Goal: Task Accomplishment & Management: Manage account settings

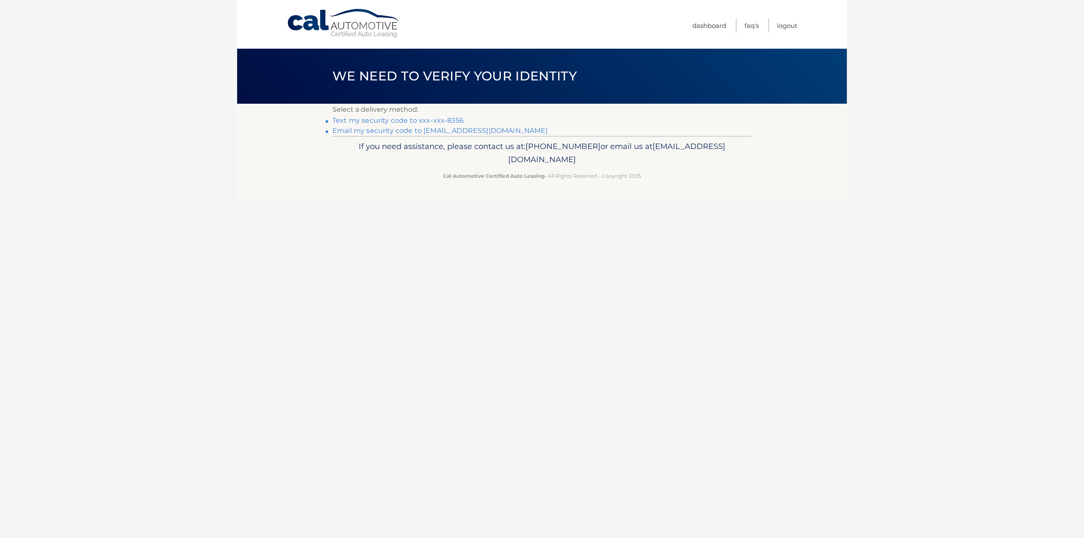
click at [438, 119] on link "Text my security code to xxx-xxx-8356" at bounding box center [397, 120] width 131 height 8
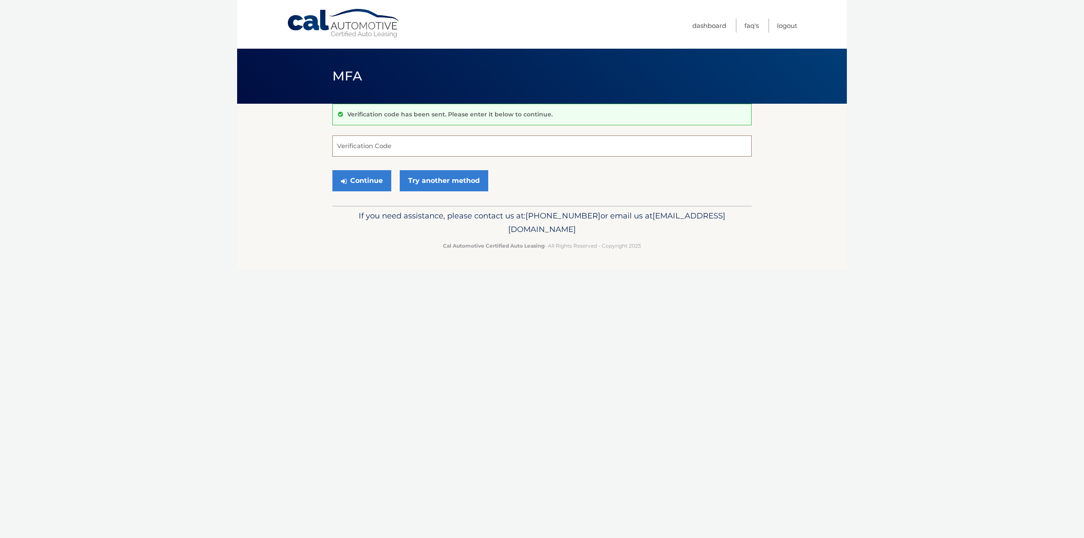
click at [424, 143] on input "Verification Code" at bounding box center [541, 146] width 419 height 21
type input "688049"
click at [385, 182] on button "Continue" at bounding box center [361, 180] width 59 height 21
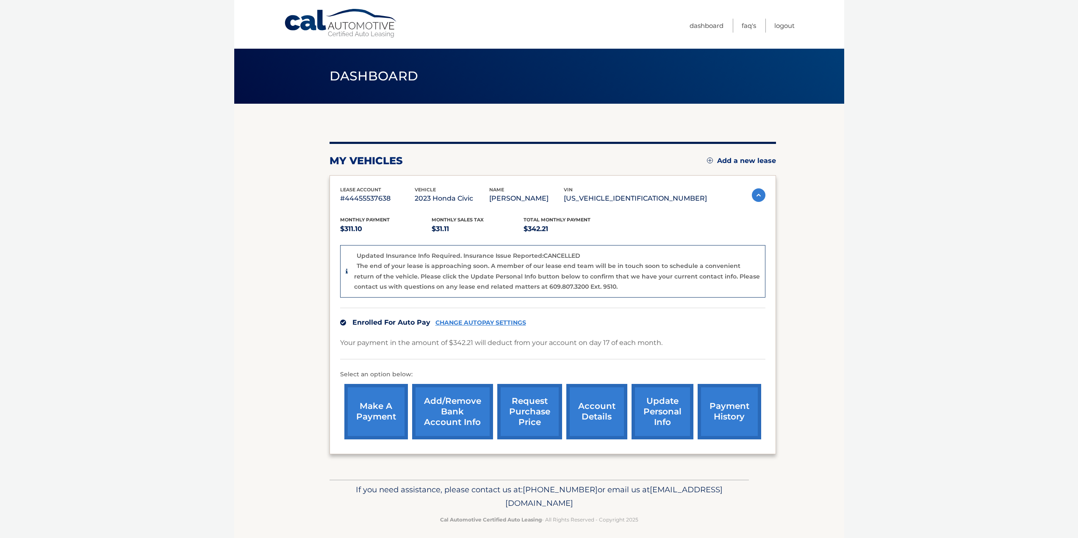
click at [651, 409] on link "update personal info" at bounding box center [662, 411] width 62 height 55
click at [542, 269] on p "The end of your lease is approaching soon. A member of our lease end team will …" at bounding box center [557, 276] width 406 height 28
drag, startPoint x: 555, startPoint y: 260, endPoint x: 551, endPoint y: 297, distance: 37.5
click at [554, 263] on div "Updated Insurance Info Required. Insurance Issue Reported:CANCELLED The end of …" at bounding box center [554, 272] width 412 height 42
click at [551, 297] on div "Updated Insurance Info Required. Insurance Issue Reported:CANCELLED The end of …" at bounding box center [552, 271] width 425 height 53
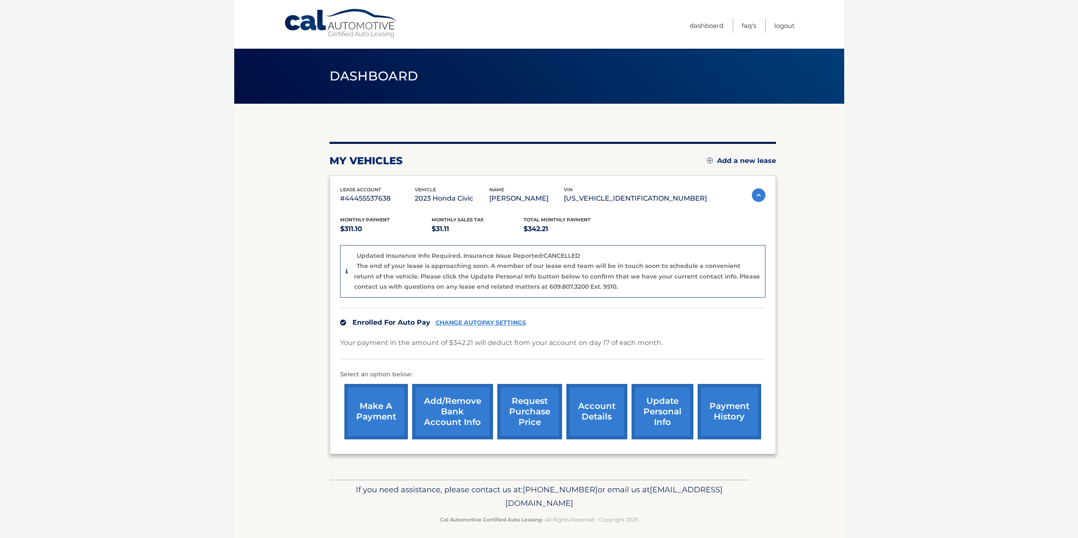
click at [565, 282] on div "The end of your lease is approaching soon. A member of our lease end team will …" at bounding box center [557, 276] width 406 height 31
click at [532, 410] on link "request purchase price" at bounding box center [529, 411] width 65 height 55
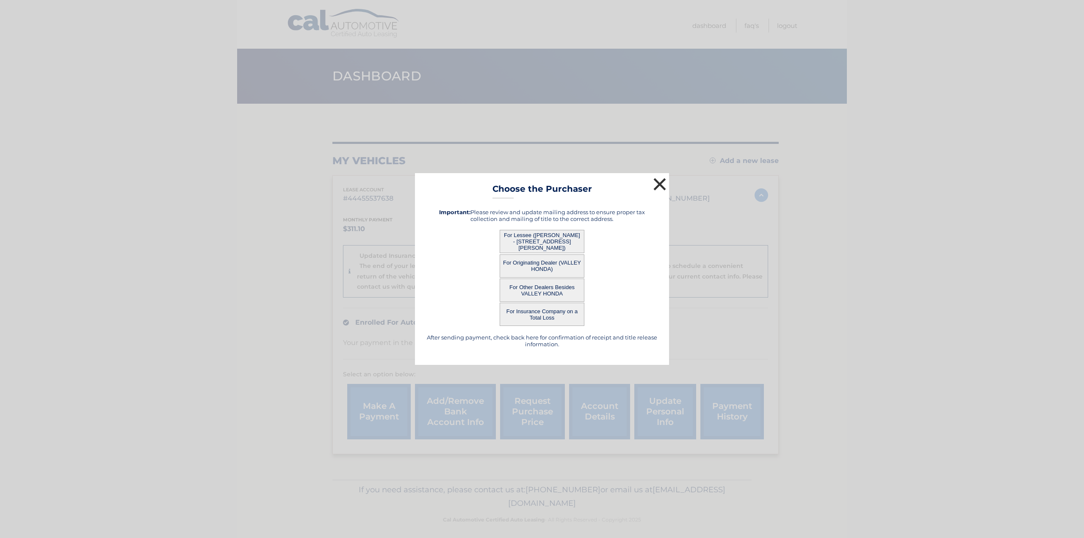
click at [655, 187] on button "×" at bounding box center [659, 184] width 17 height 17
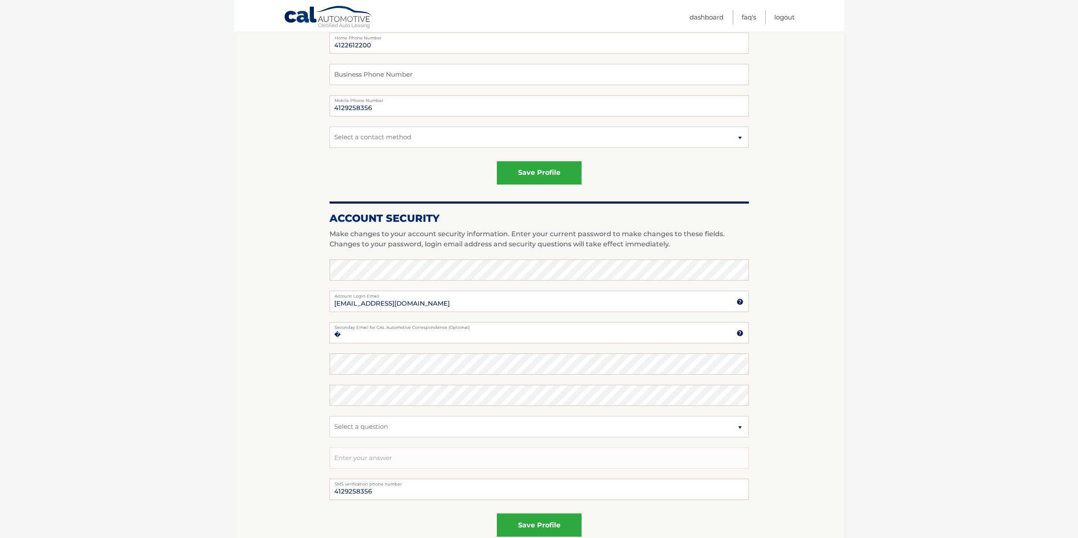
scroll to position [283, 0]
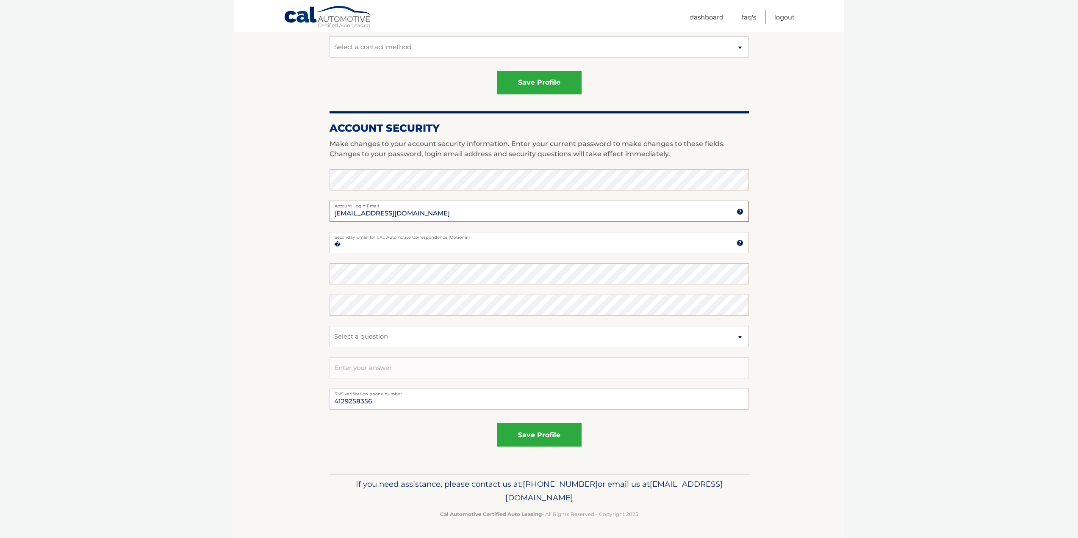
drag, startPoint x: 454, startPoint y: 215, endPoint x: 319, endPoint y: 205, distance: 135.0
click at [319, 205] on section "Account Overview | Edit Profile account information [STREET_ADDRESS] Address St…" at bounding box center [539, 146] width 610 height 653
type input "[EMAIL_ADDRESS][DOMAIN_NAME]"
click at [319, 205] on section "Account Overview | Edit Profile account information [STREET_ADDRESS] Address St…" at bounding box center [539, 146] width 610 height 653
click at [401, 249] on input "�" at bounding box center [538, 242] width 419 height 21
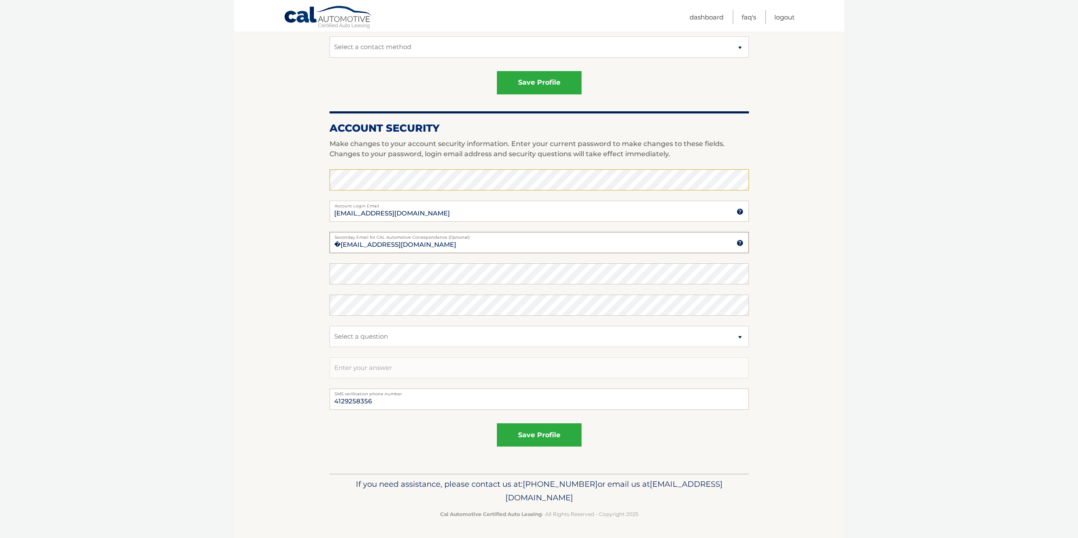
type input "�[EMAIL_ADDRESS][DOMAIN_NAME]"
click at [519, 435] on button "save profile" at bounding box center [539, 435] width 85 height 23
click at [541, 431] on button "save profile" at bounding box center [539, 435] width 85 height 23
click at [490, 267] on label "New Password" at bounding box center [538, 266] width 419 height 7
click at [377, 342] on select "Select a question What was the name of your elementary school? What is your mot…" at bounding box center [538, 336] width 419 height 21
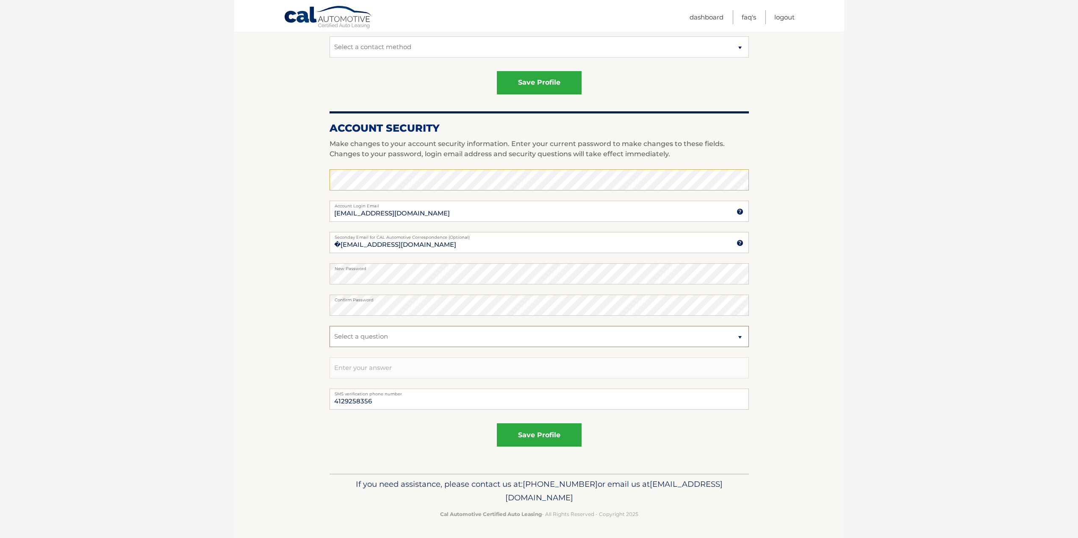
select select "2"
click at [329, 326] on select "Select a question What was the name of your elementary school? What is your mot…" at bounding box center [538, 336] width 419 height 21
click at [387, 370] on input "text" at bounding box center [538, 367] width 419 height 21
type input "english"
click at [557, 454] on fieldset "save profile" at bounding box center [538, 438] width 419 height 37
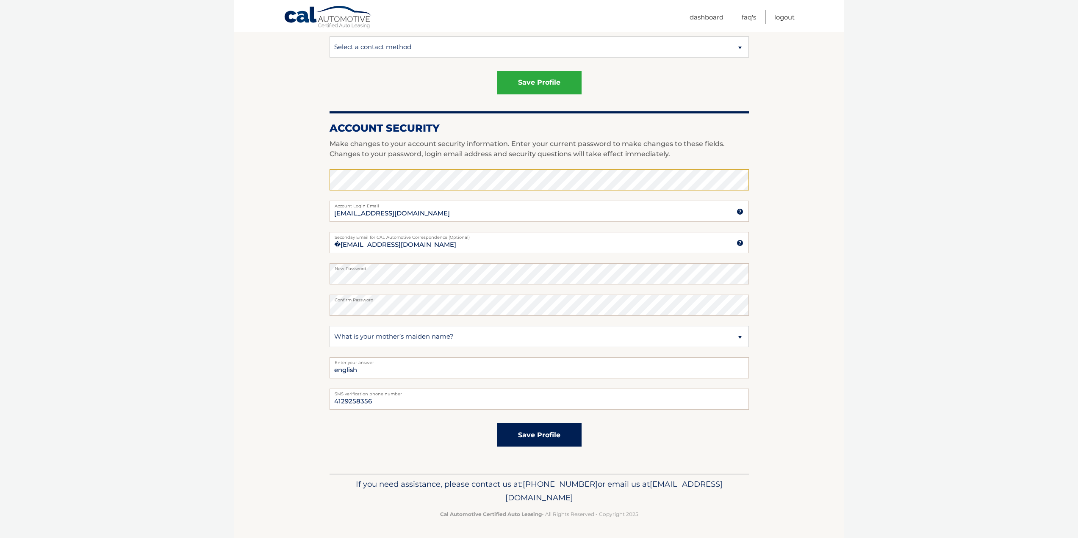
click at [553, 428] on button "save profile" at bounding box center [539, 435] width 85 height 23
click at [440, 244] on input "�josephcsheerer@gmail.com" at bounding box center [538, 242] width 419 height 21
drag, startPoint x: 437, startPoint y: 245, endPoint x: 346, endPoint y: 239, distance: 92.1
click at [346, 239] on div "�josephcsheerer@gmail.com Seconday Email for CAL Automotive Correspondence (Opt…" at bounding box center [538, 242] width 419 height 21
click at [341, 244] on input "�josephcsheerer@gmail.com" at bounding box center [538, 242] width 419 height 21
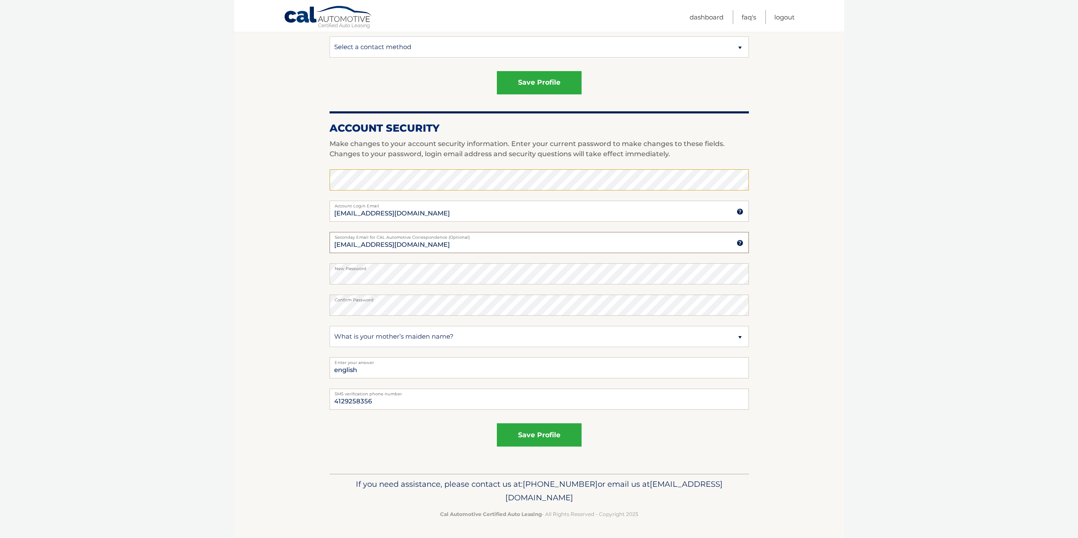
click at [341, 244] on input "josephcsheerer@gmail.com" at bounding box center [538, 242] width 419 height 21
type input "josephcsheerer@gmail.com"
click at [516, 432] on button "save profile" at bounding box center [539, 435] width 85 height 23
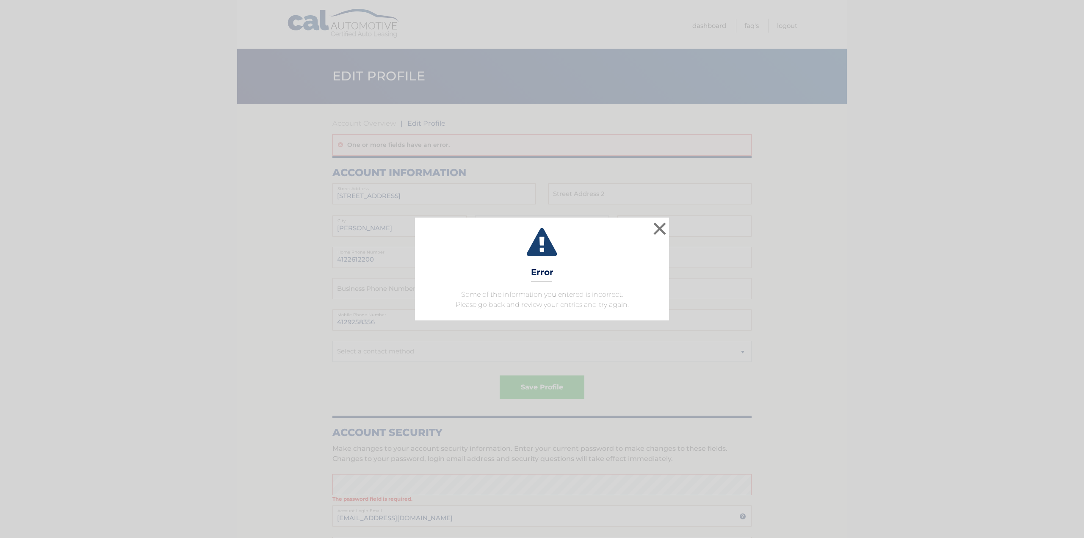
click at [581, 319] on div "× Error Some of the information you entered is incorrect. Please go back and re…" at bounding box center [542, 269] width 254 height 102
click at [654, 231] on button "×" at bounding box center [659, 228] width 17 height 17
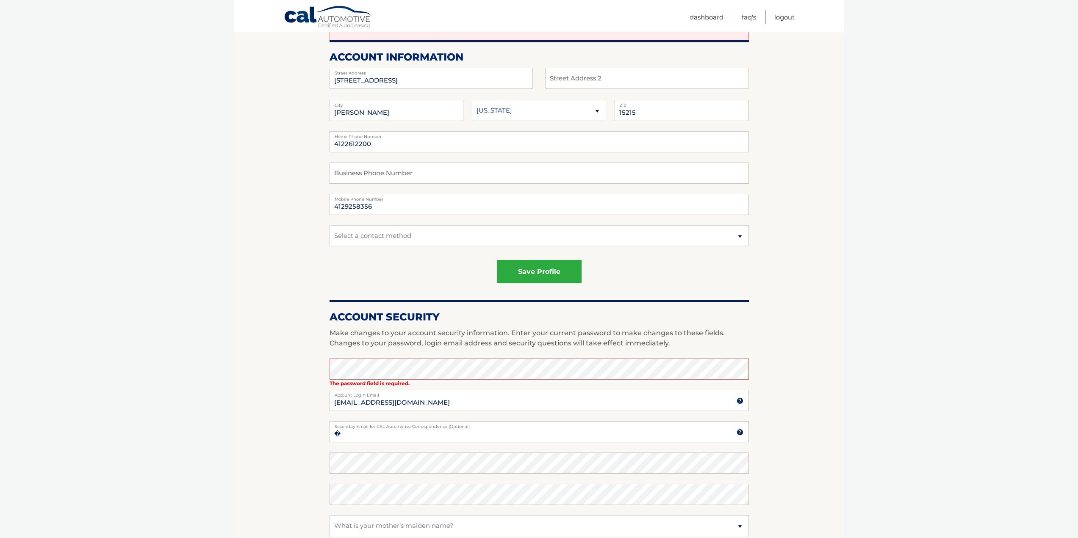
scroll to position [169, 0]
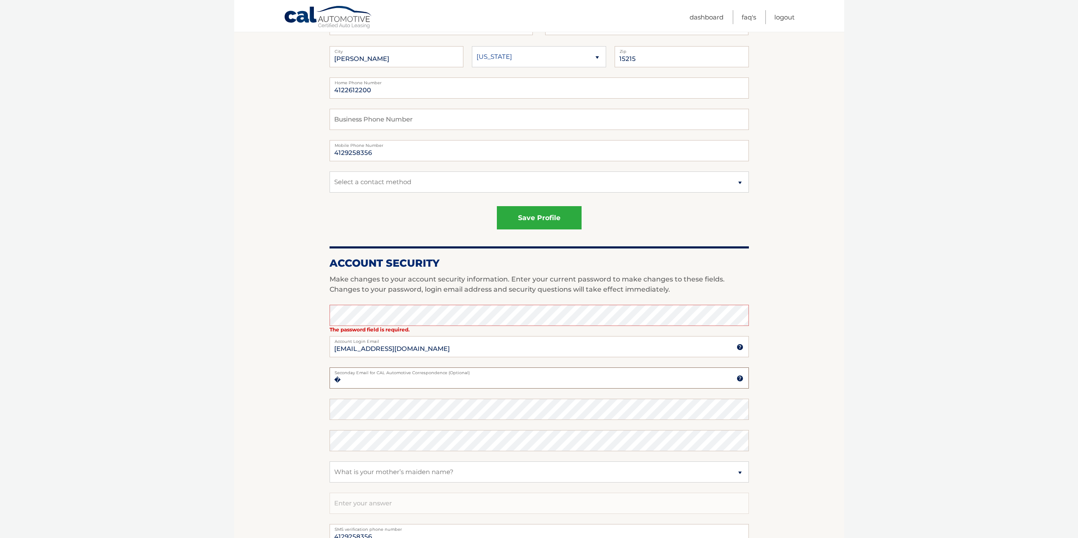
click at [420, 383] on input "�" at bounding box center [538, 378] width 419 height 21
click at [342, 382] on input "�jsheerer@naiburnsscalo.com" at bounding box center [538, 378] width 419 height 21
type input "jsheerer@naiburnsscalo.com"
click at [392, 504] on input "text" at bounding box center [538, 503] width 419 height 21
type input "english"
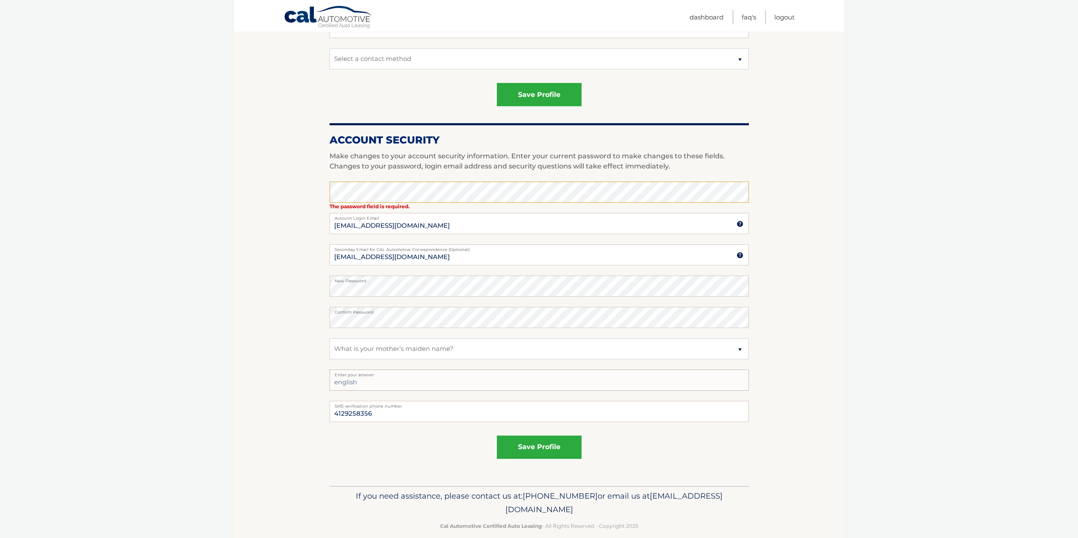
scroll to position [296, 0]
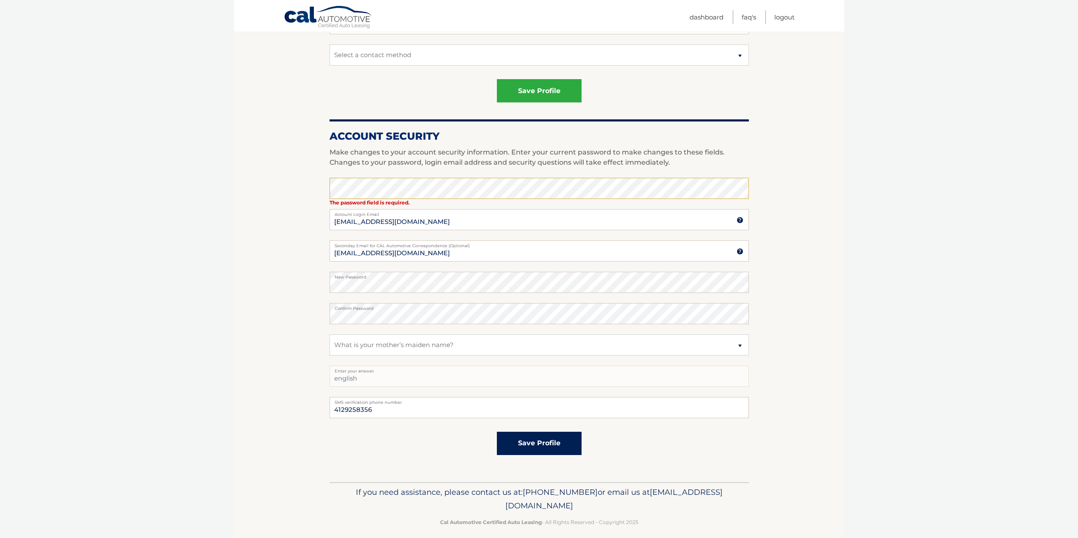
click at [532, 449] on button "save profile" at bounding box center [539, 443] width 85 height 23
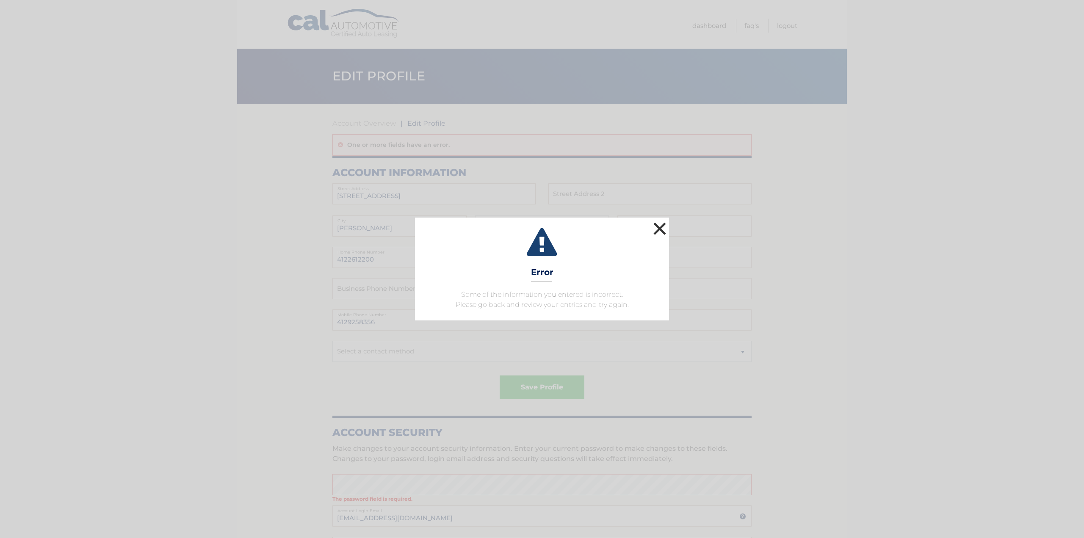
click at [656, 231] on button "×" at bounding box center [659, 228] width 17 height 17
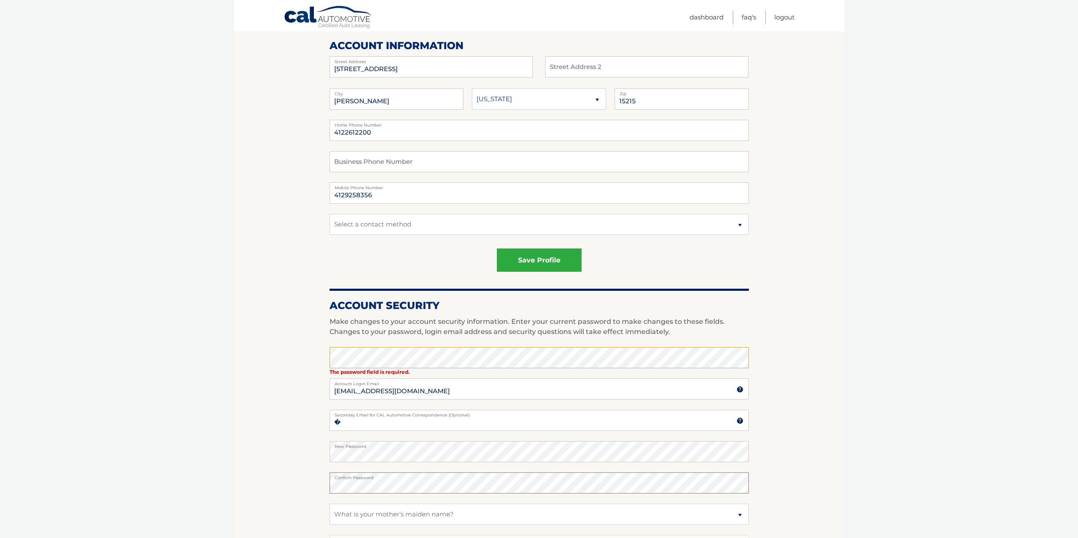
scroll to position [305, 0]
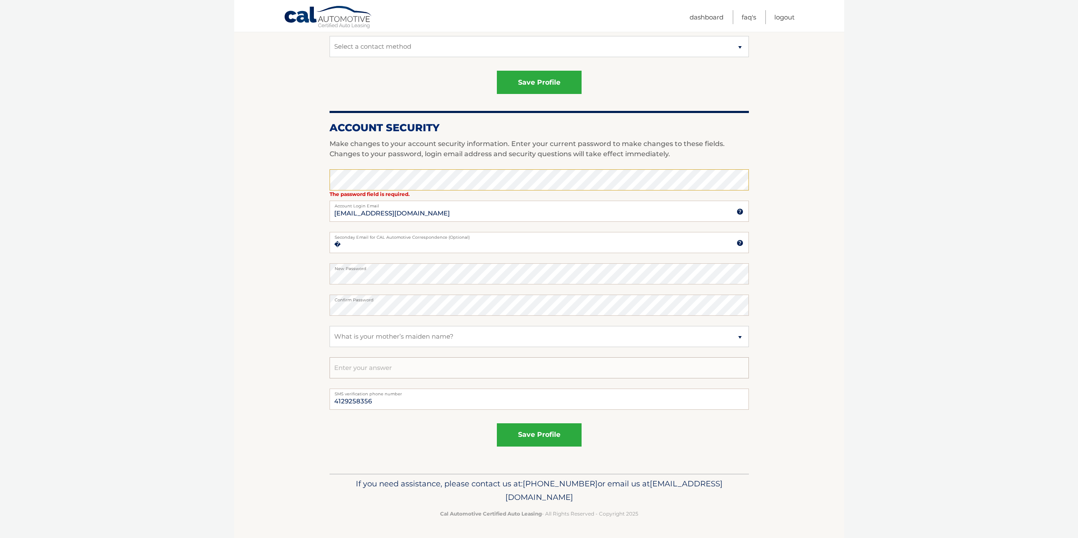
click at [381, 366] on input "text" at bounding box center [538, 367] width 419 height 21
type input "english"
click at [593, 432] on div "save profile" at bounding box center [538, 435] width 419 height 23
click at [573, 434] on button "save profile" at bounding box center [539, 435] width 85 height 23
click at [342, 249] on input "�" at bounding box center [538, 242] width 419 height 21
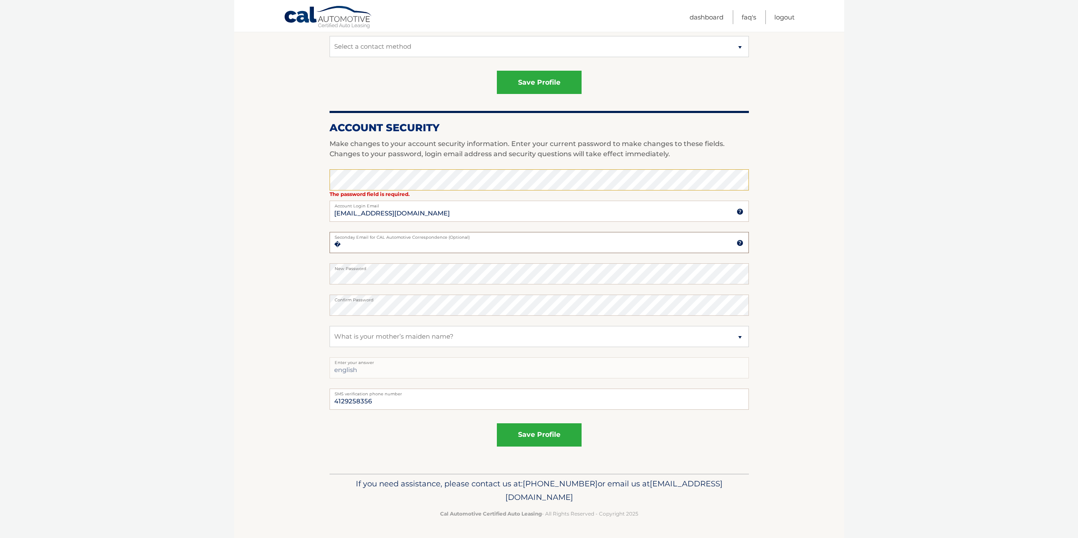
drag, startPoint x: 342, startPoint y: 249, endPoint x: 331, endPoint y: 247, distance: 11.1
click at [331, 247] on input "�" at bounding box center [538, 242] width 419 height 21
type input "[EMAIL_ADDRESS][DOMAIN_NAME]"
click at [518, 433] on button "save profile" at bounding box center [539, 435] width 85 height 23
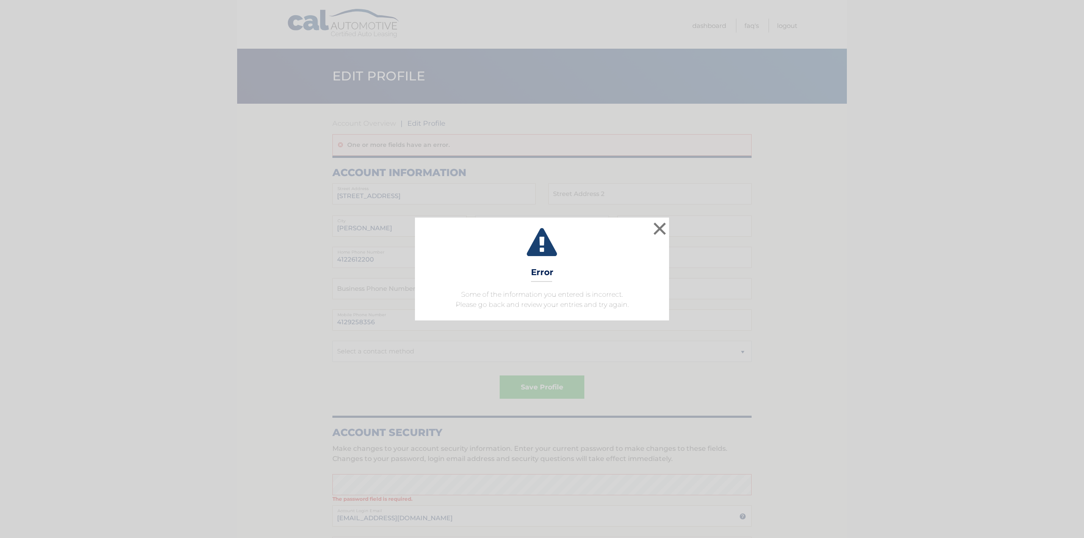
click at [695, 215] on div "× Error Some of the information you entered is incorrect. Please go back and re…" at bounding box center [542, 269] width 1084 height 538
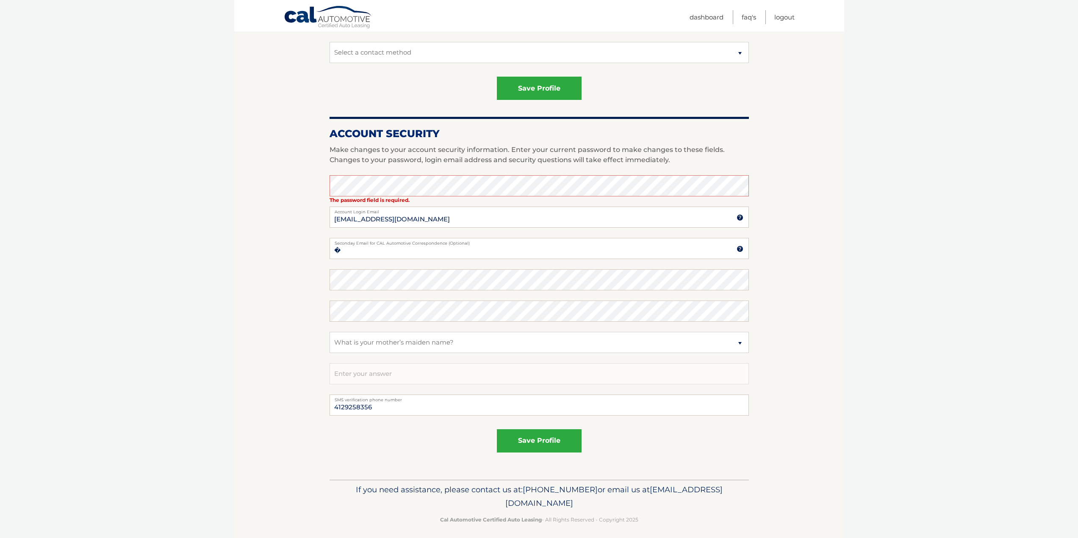
scroll to position [305, 0]
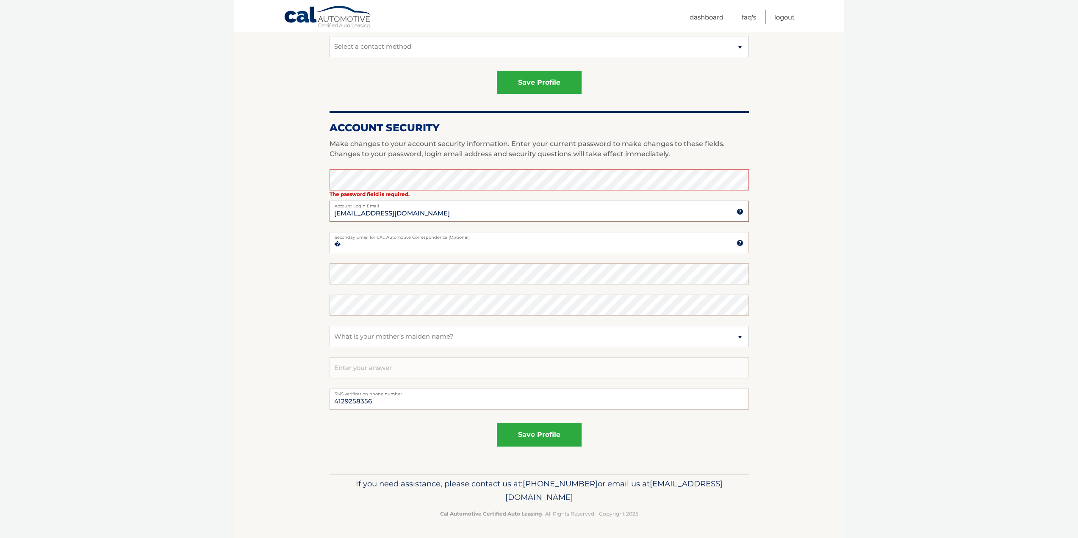
click at [479, 210] on input "[EMAIL_ADDRESS][DOMAIN_NAME]" at bounding box center [538, 211] width 419 height 21
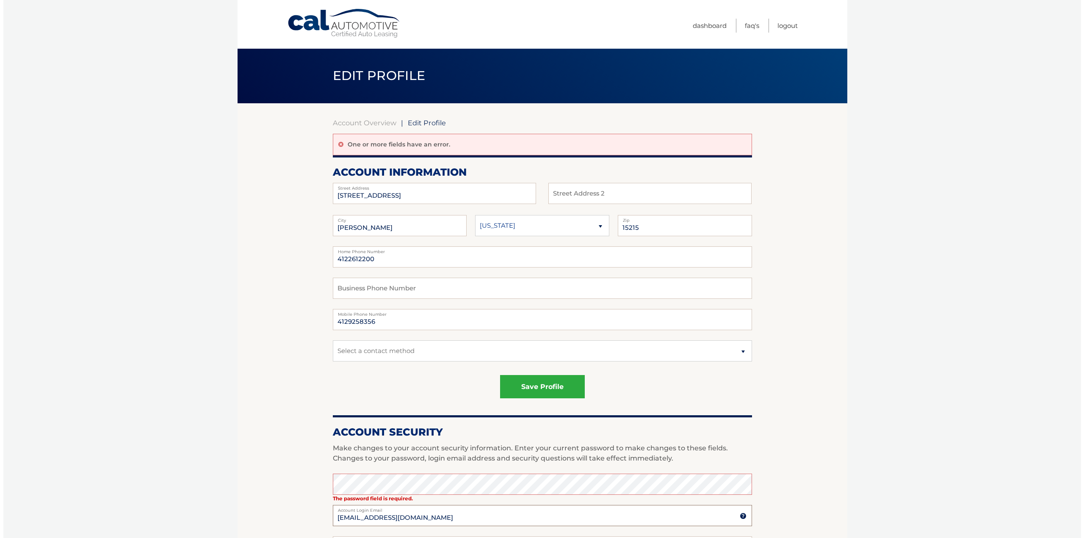
scroll to position [0, 0]
click at [419, 346] on select "Select a contact method Mobile Home" at bounding box center [538, 351] width 419 height 21
select select "1"
click at [329, 341] on select "Select a contact method Mobile Home" at bounding box center [538, 351] width 419 height 21
click at [535, 386] on button "save profile" at bounding box center [539, 387] width 85 height 23
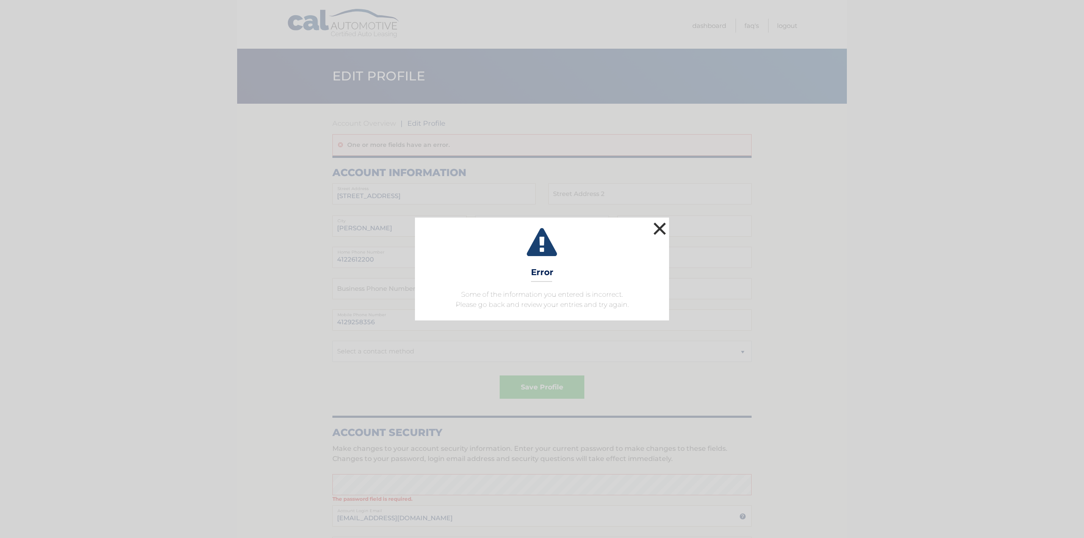
click at [654, 231] on button "×" at bounding box center [659, 228] width 17 height 17
select select "1"
